Goal: Information Seeking & Learning: Learn about a topic

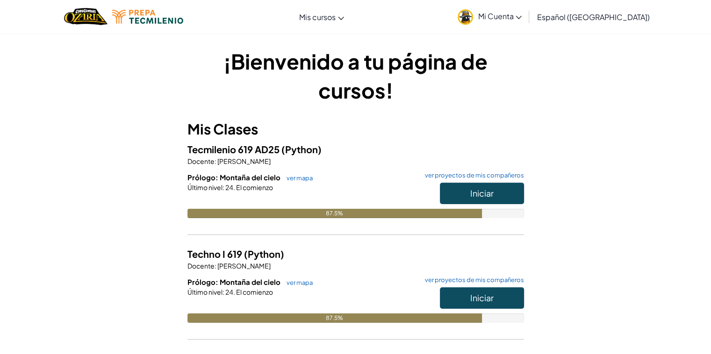
click at [335, 237] on hr at bounding box center [355, 240] width 337 height 10
click at [512, 195] on button "Iniciar" at bounding box center [482, 194] width 84 height 22
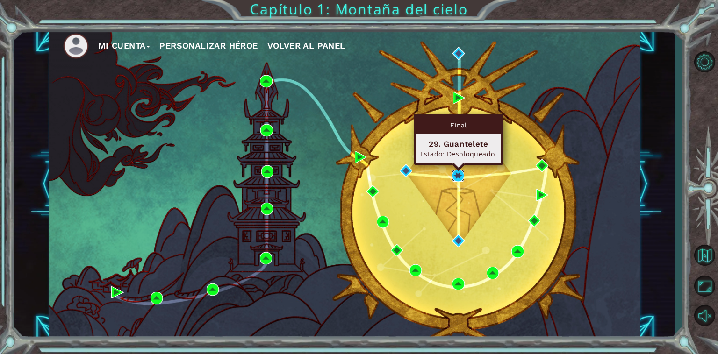
click at [459, 173] on img at bounding box center [458, 176] width 13 height 13
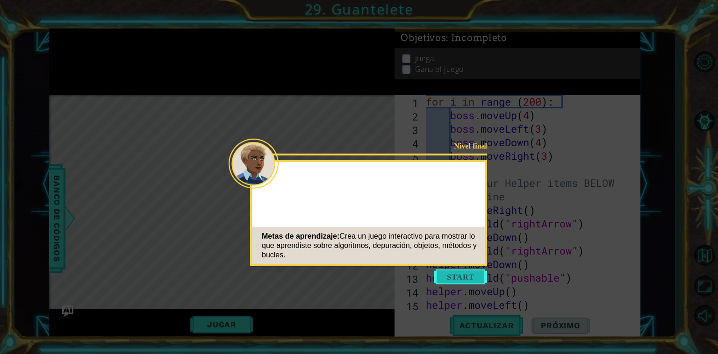
click at [459, 272] on button "Start" at bounding box center [460, 277] width 53 height 15
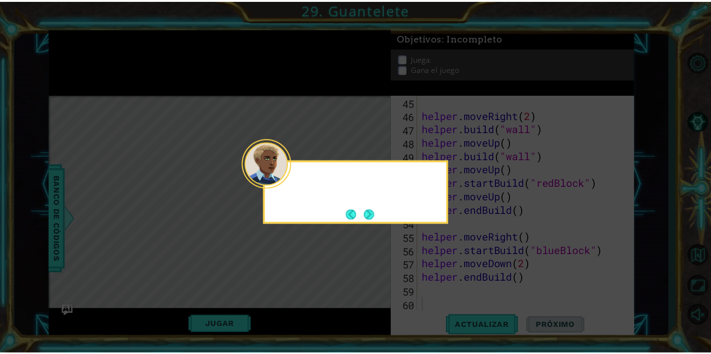
scroll to position [609, 0]
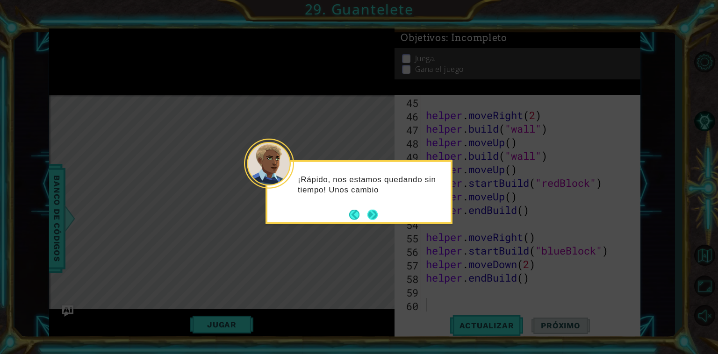
click at [371, 218] on button "Next" at bounding box center [372, 214] width 13 height 13
click at [371, 218] on button "Next" at bounding box center [372, 214] width 10 height 10
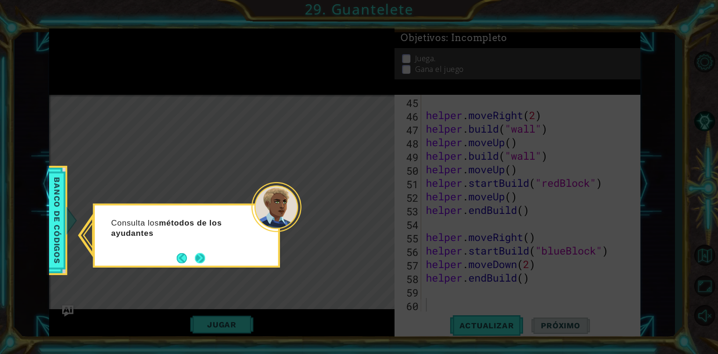
click at [200, 253] on button "Next" at bounding box center [200, 258] width 10 height 10
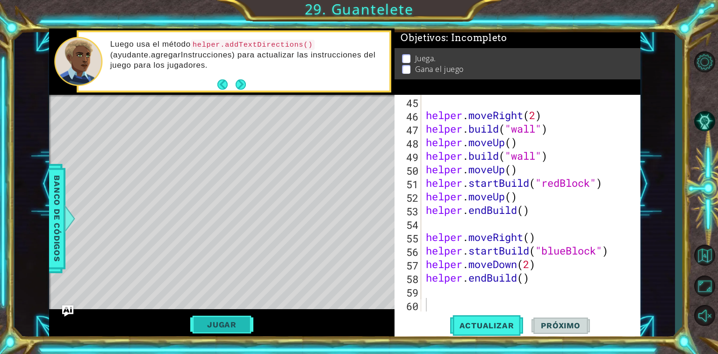
click at [219, 319] on button "Jugar" at bounding box center [221, 325] width 63 height 18
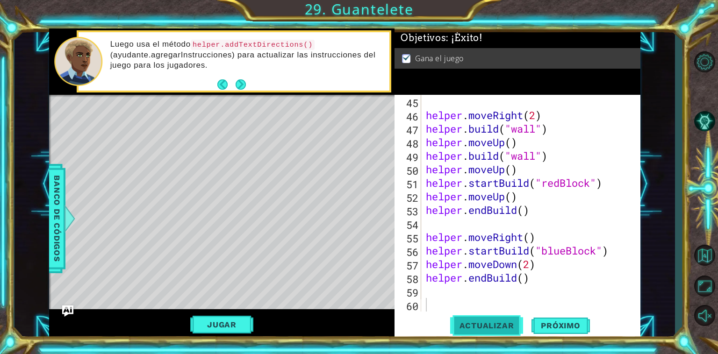
click at [484, 319] on button "Actualizar" at bounding box center [486, 326] width 73 height 24
click at [499, 318] on button "Actualizar" at bounding box center [486, 326] width 73 height 24
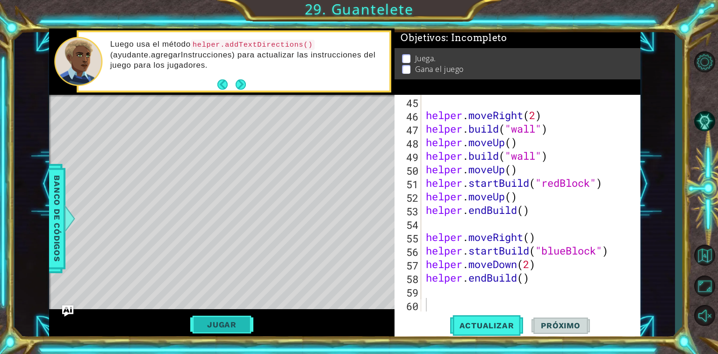
click at [222, 330] on button "Jugar" at bounding box center [221, 325] width 63 height 18
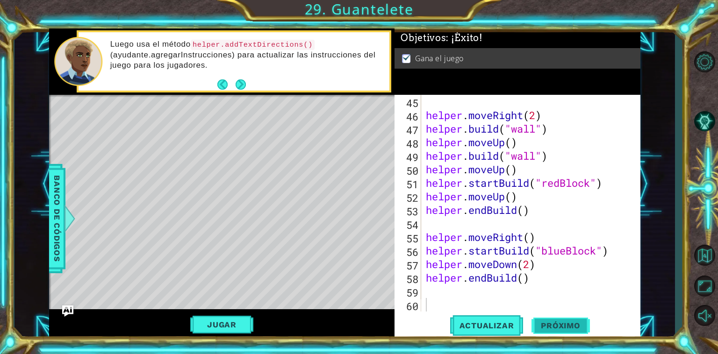
click at [566, 320] on button "Próximo" at bounding box center [560, 326] width 58 height 24
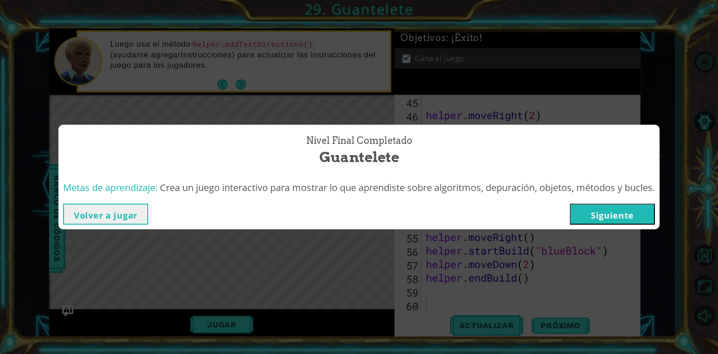
click at [615, 214] on button "Siguiente" at bounding box center [612, 214] width 85 height 21
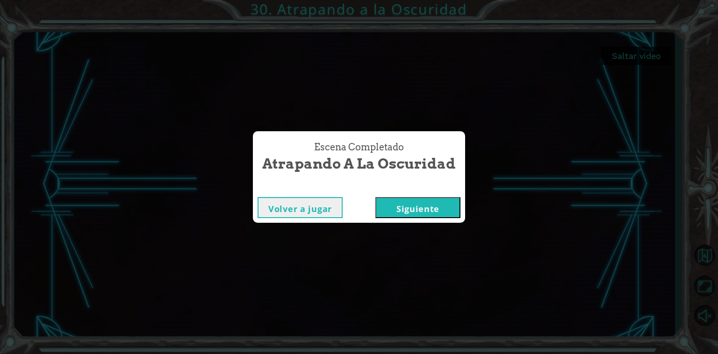
click at [387, 208] on button "Siguiente" at bounding box center [417, 207] width 85 height 21
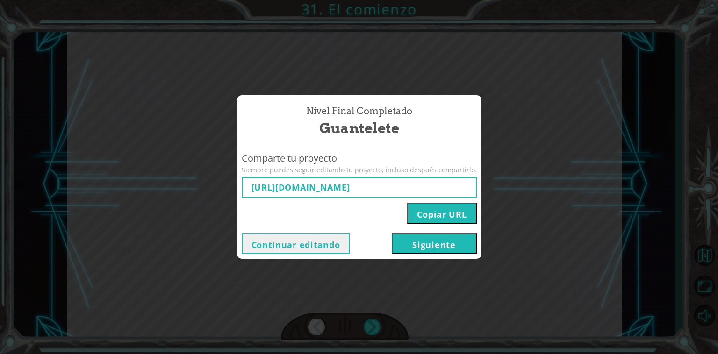
type input "[URL][DOMAIN_NAME]"
click at [399, 242] on button "Siguiente" at bounding box center [434, 243] width 85 height 21
